Goal: Navigation & Orientation: Find specific page/section

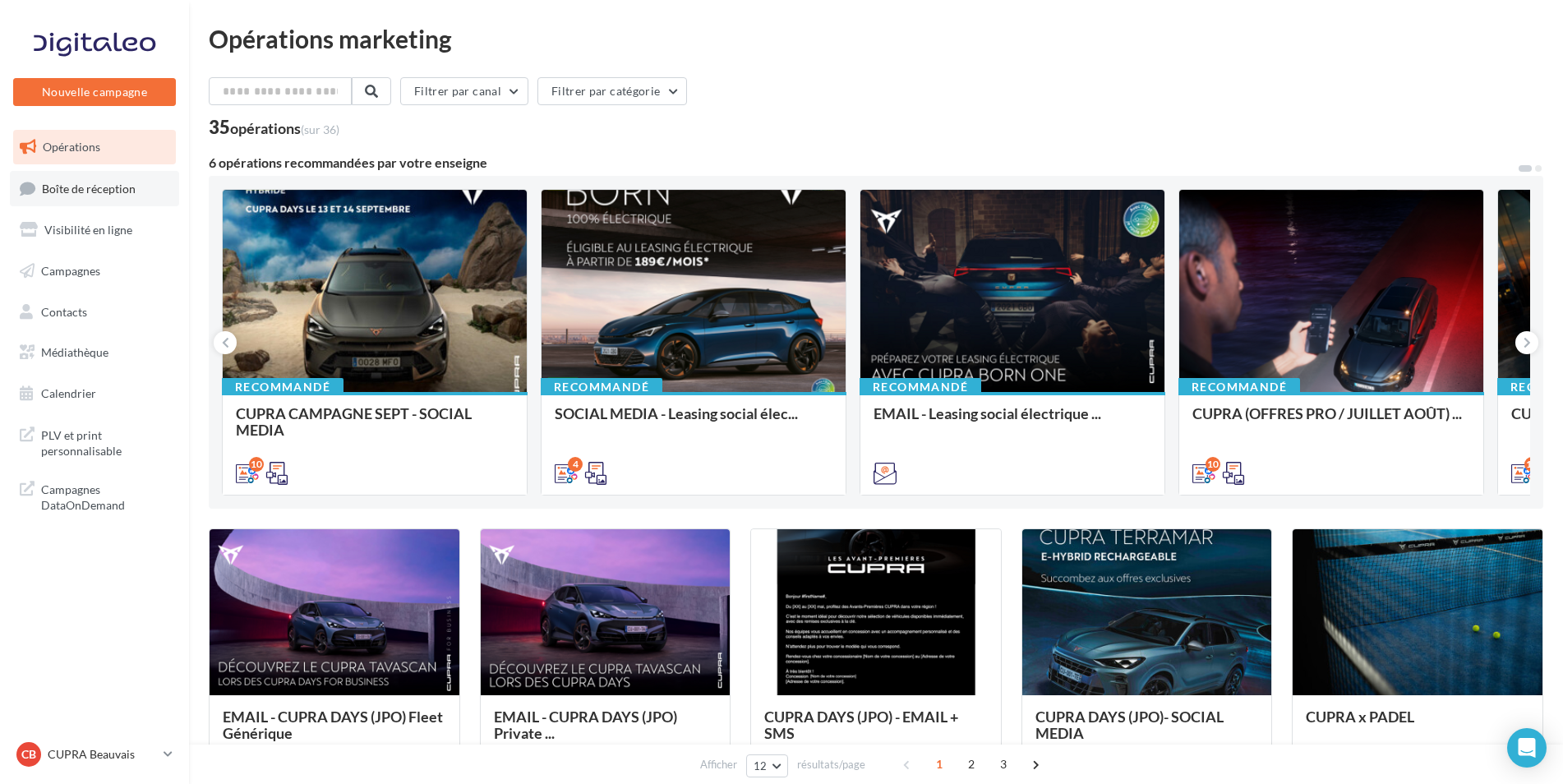
click at [55, 200] on link "Boîte de réception" at bounding box center [95, 188] width 169 height 35
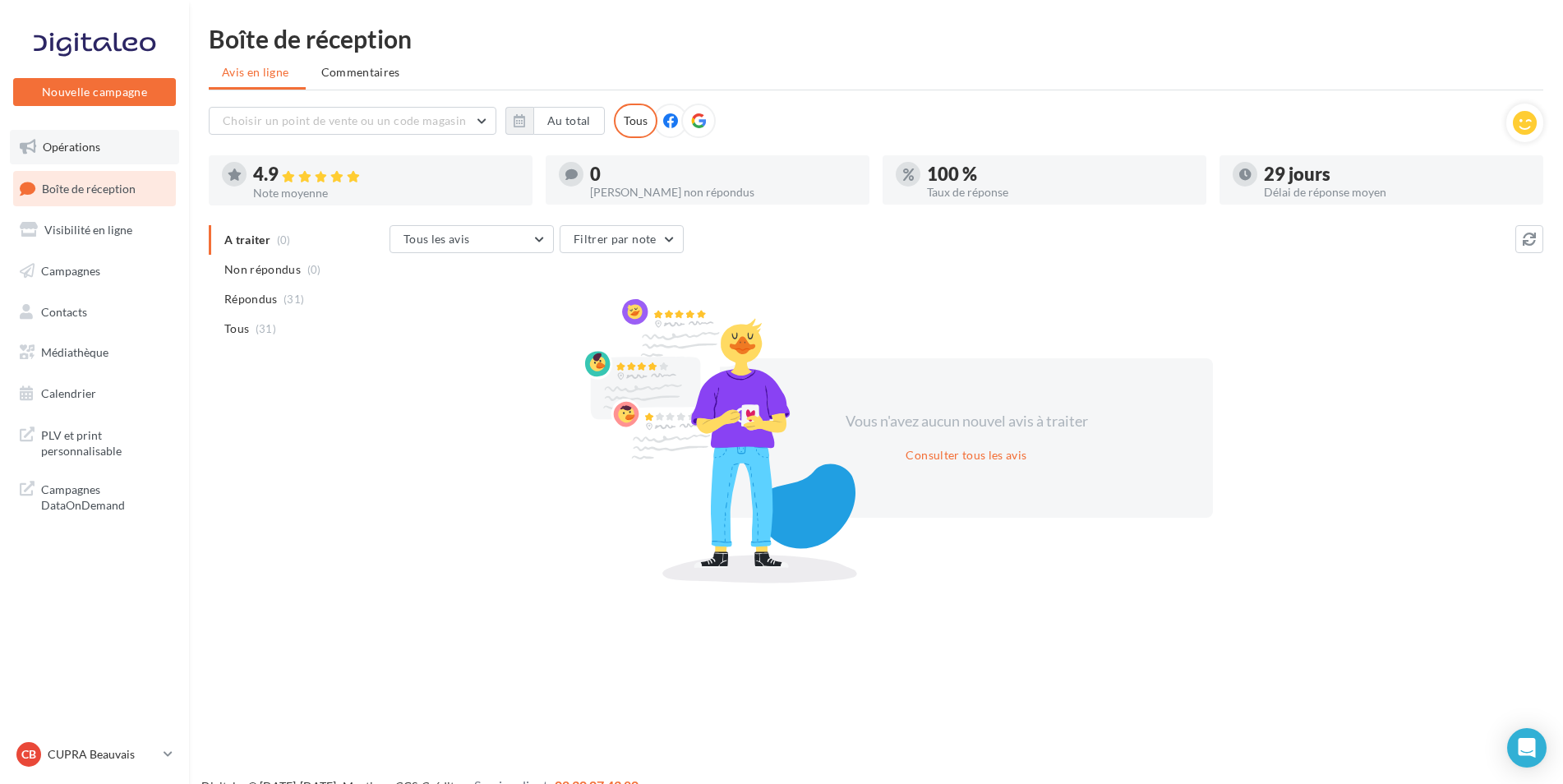
click at [110, 151] on link "Opérations" at bounding box center [95, 146] width 169 height 35
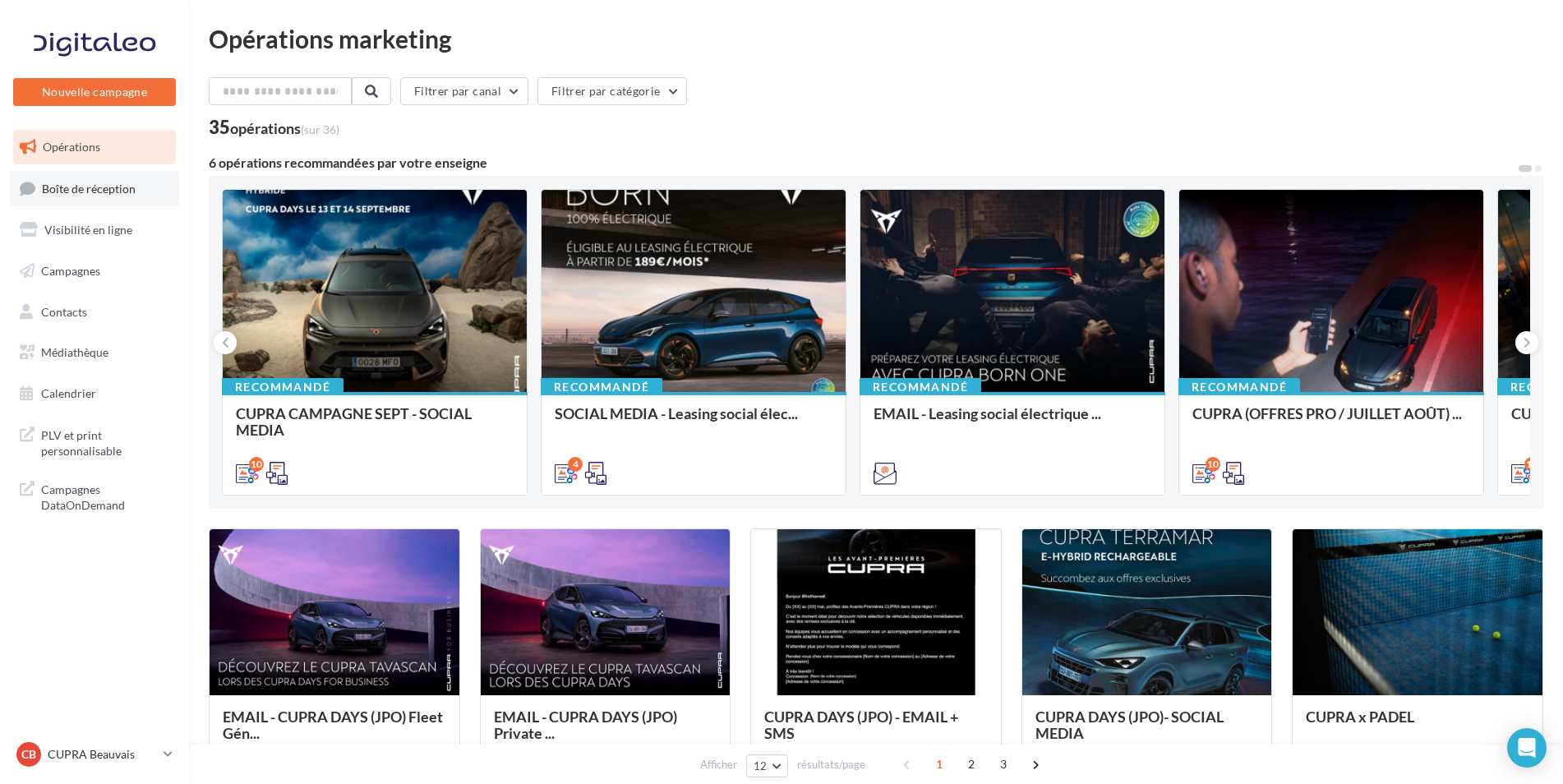
click at [102, 198] on link "Boîte de réception" at bounding box center [95, 188] width 169 height 35
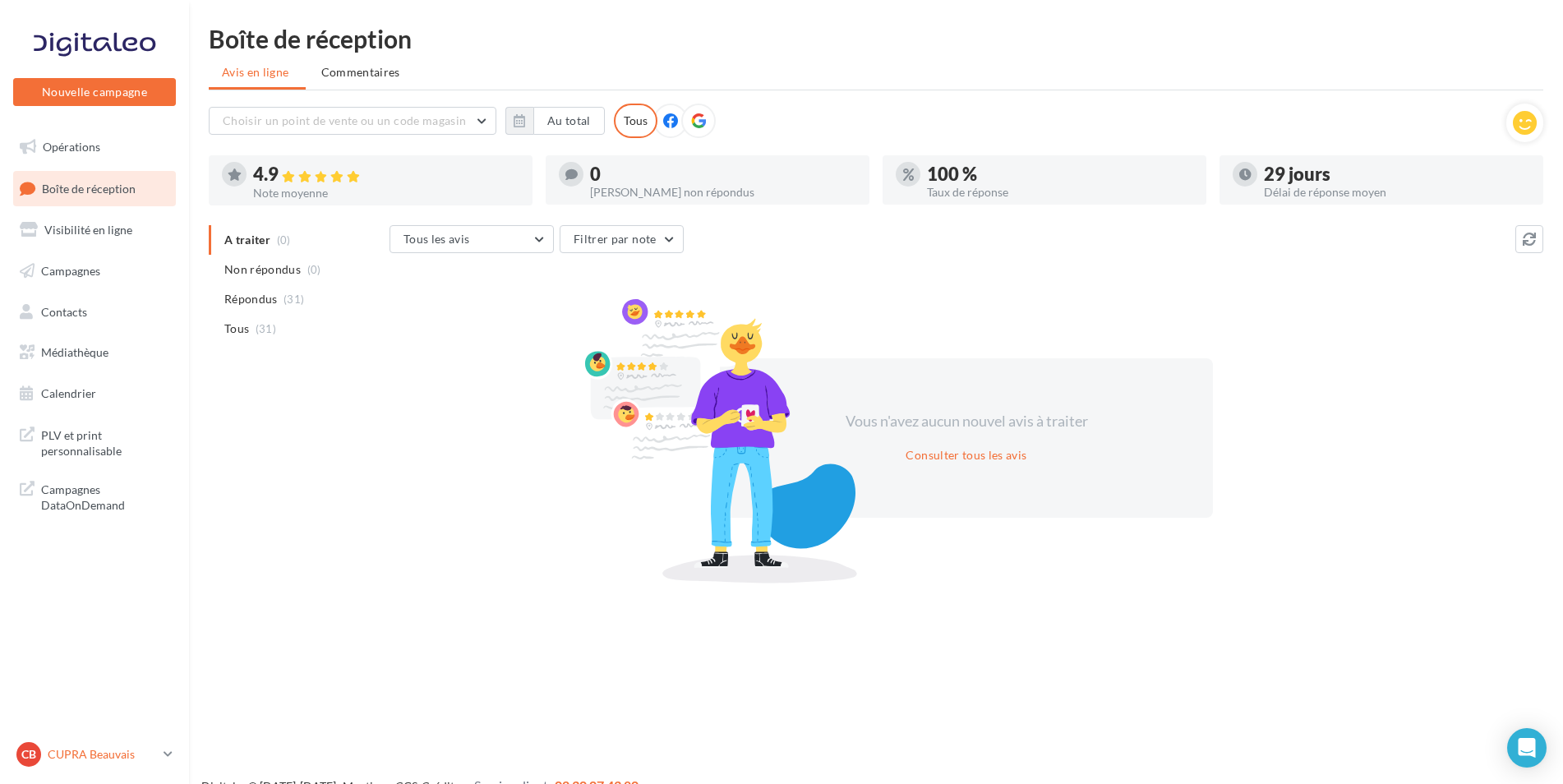
click at [144, 756] on p "CUPRA Beauvais" at bounding box center [103, 754] width 110 height 16
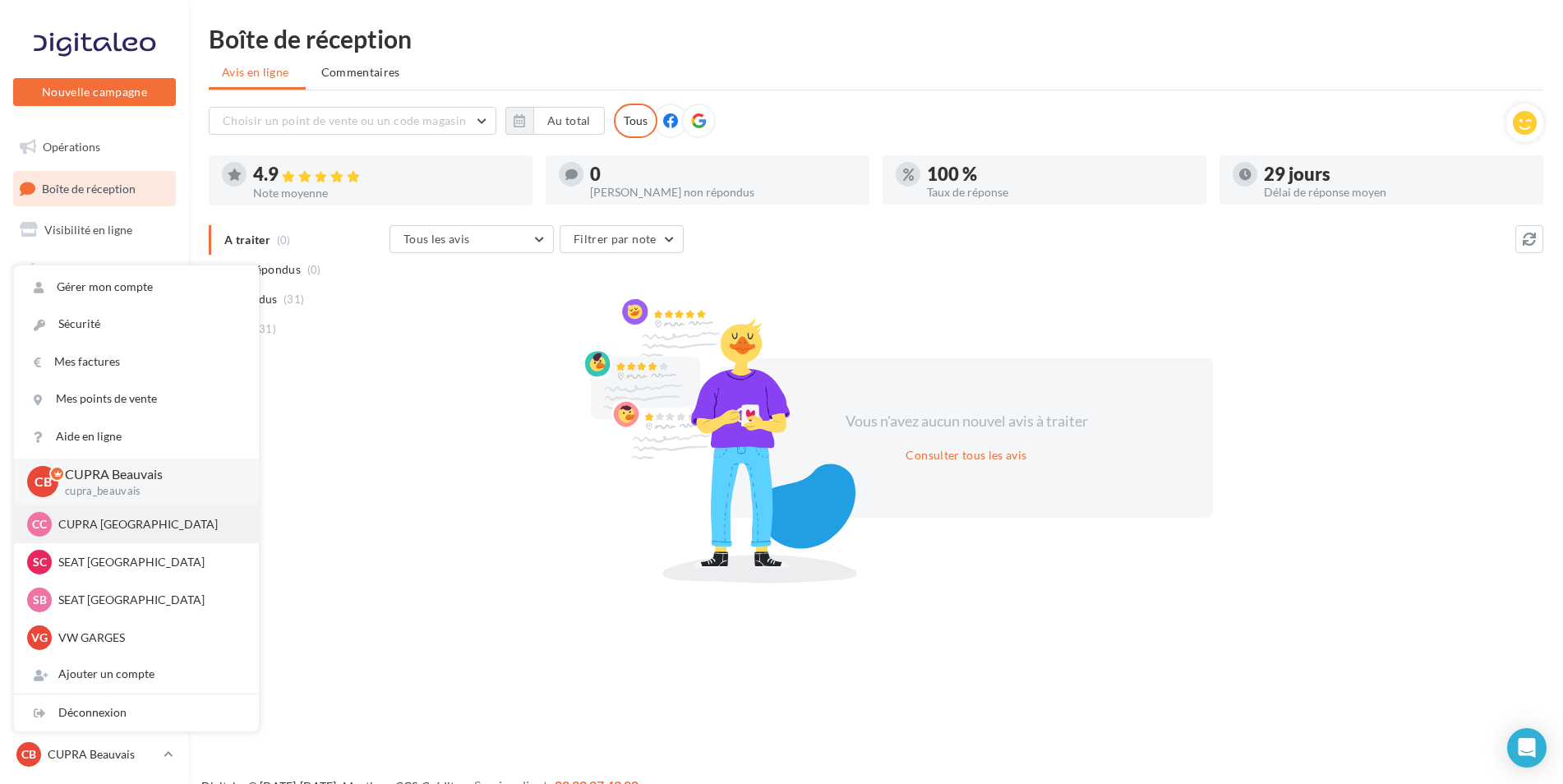
click at [99, 530] on p "CUPRA Compiègne" at bounding box center [149, 524] width 180 height 16
